Goal: Find specific page/section: Find specific page/section

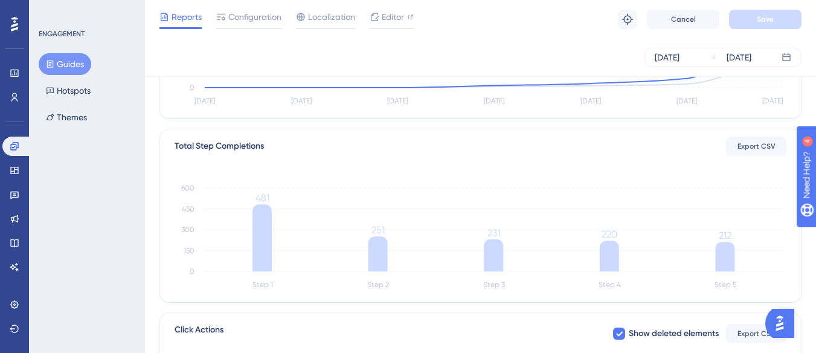
scroll to position [302, 0]
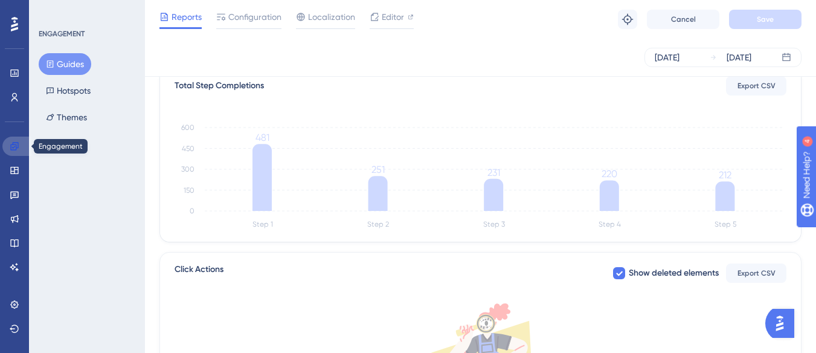
click at [8, 142] on link at bounding box center [16, 145] width 29 height 19
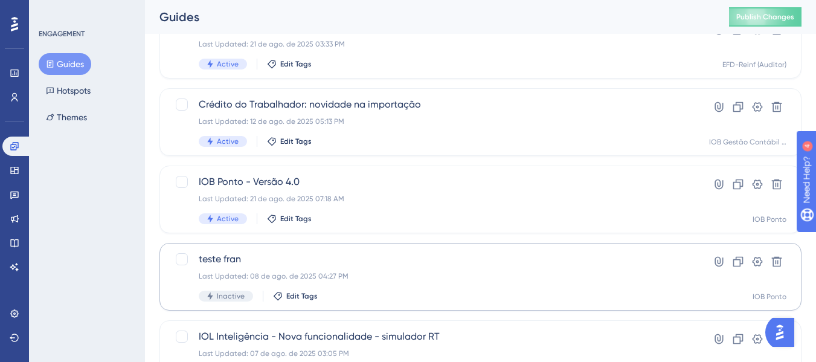
scroll to position [121, 0]
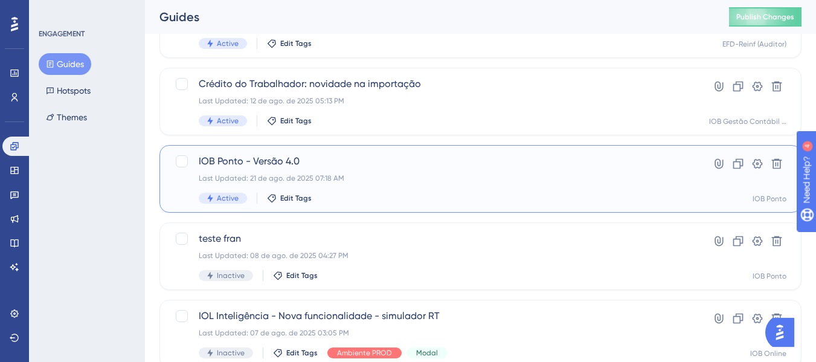
click at [453, 171] on div "IOB Ponto - Versão 4.0 Last Updated: 21 de ago. de 2025 07:18 AM Active Edit Ta…" at bounding box center [432, 179] width 467 height 50
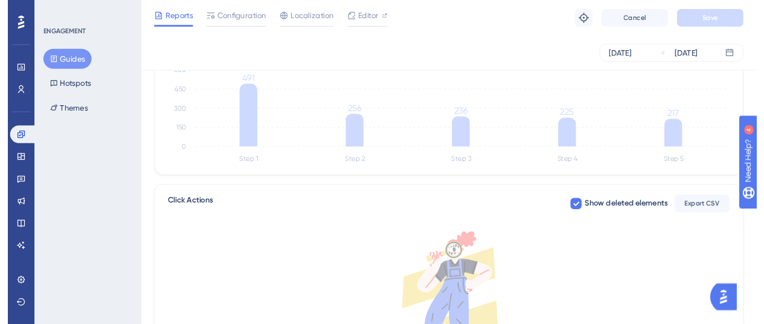
scroll to position [362, 0]
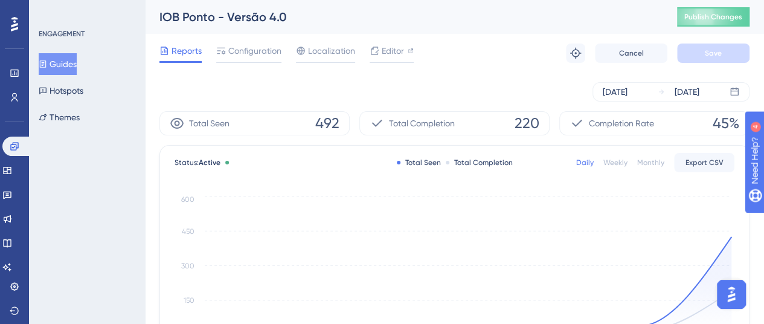
click at [499, 60] on div "Reports Configuration Localization Editor Troubleshoot Cancel Save" at bounding box center [454, 53] width 590 height 39
click at [327, 49] on span "Localization" at bounding box center [331, 50] width 47 height 14
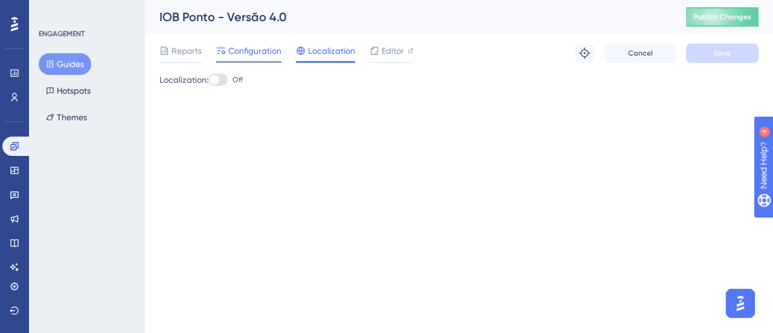
click at [252, 46] on span "Configuration" at bounding box center [254, 50] width 53 height 14
